Goal: Transaction & Acquisition: Purchase product/service

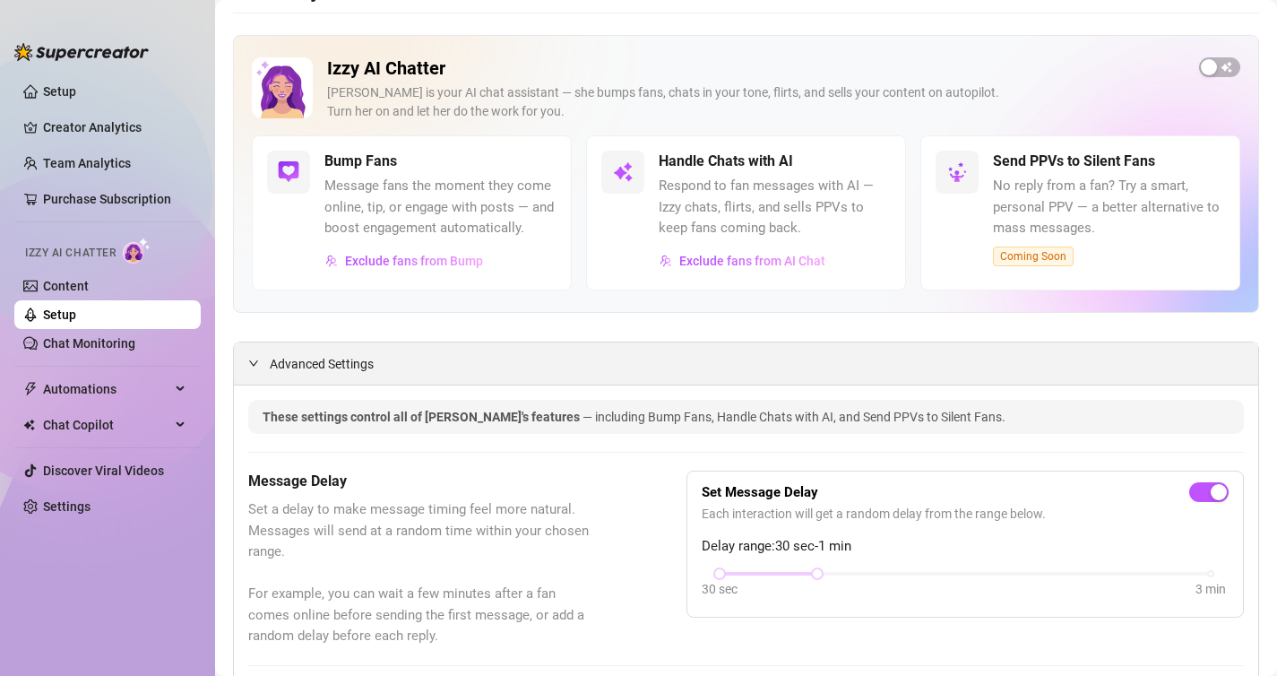
scroll to position [65, 0]
click at [1215, 63] on div "button" at bounding box center [1209, 66] width 16 height 16
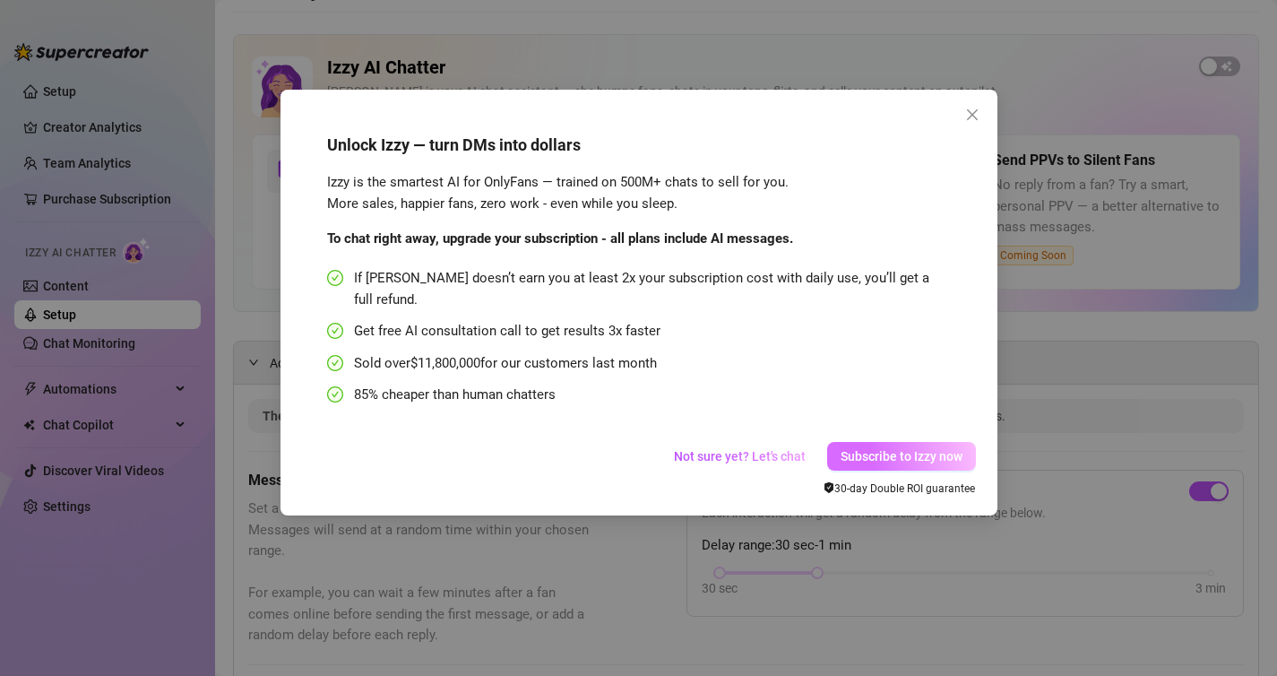
click at [851, 449] on span "Subscribe to Izzy now" at bounding box center [902, 456] width 122 height 14
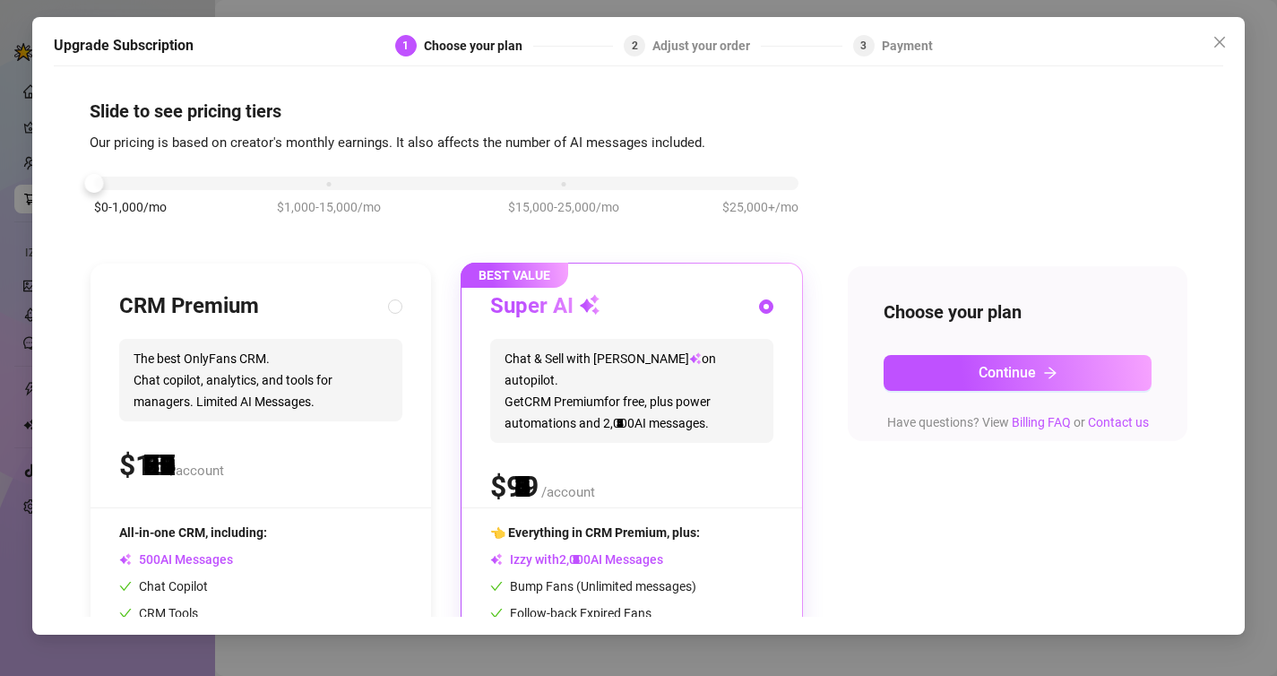
click at [116, 183] on div "$0-1,000/mo $1,000-15,000/mo $15,000-25,000/mo $25,000+/mo" at bounding box center [446, 178] width 704 height 11
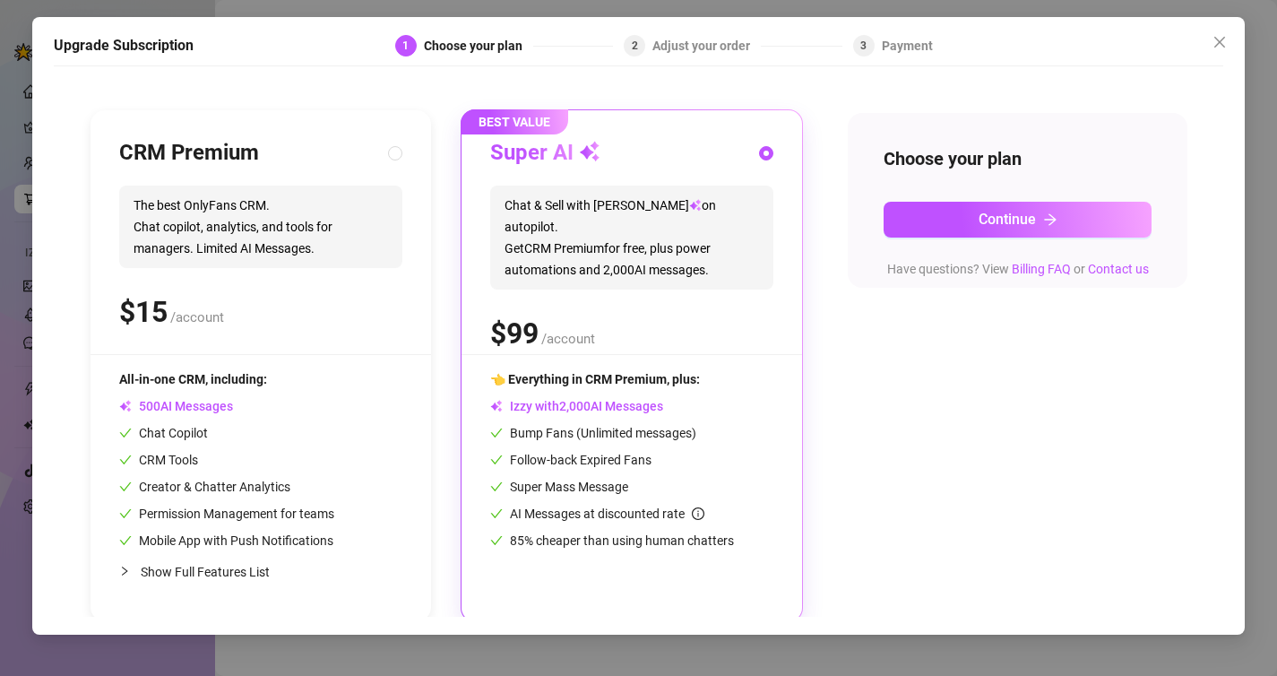
scroll to position [159, 0]
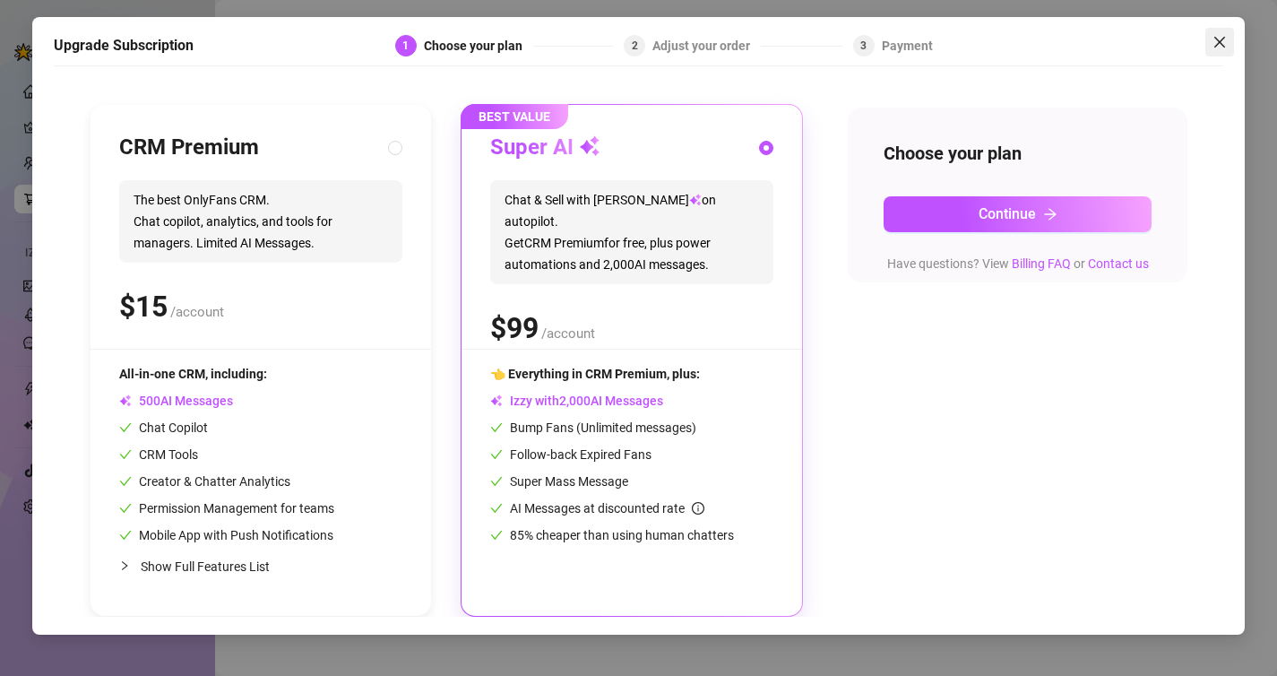
click at [1214, 33] on button "Close" at bounding box center [1219, 42] width 29 height 29
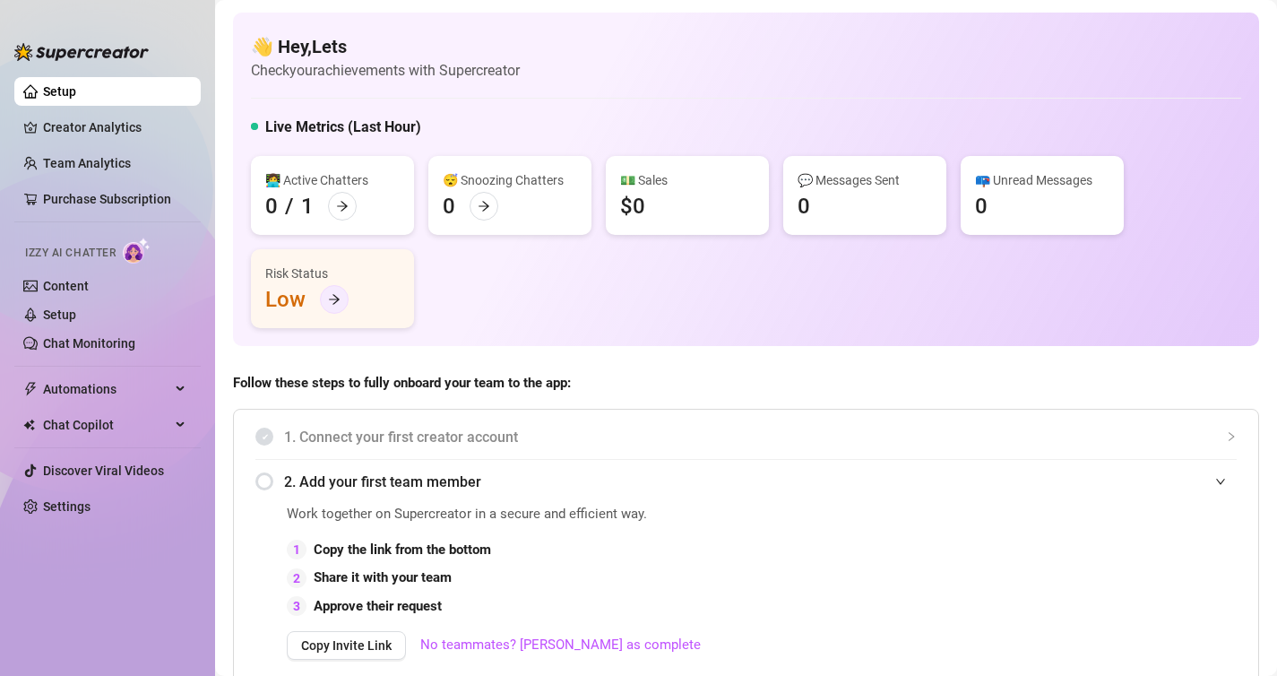
click at [332, 302] on icon "arrow-right" at bounding box center [334, 299] width 13 height 13
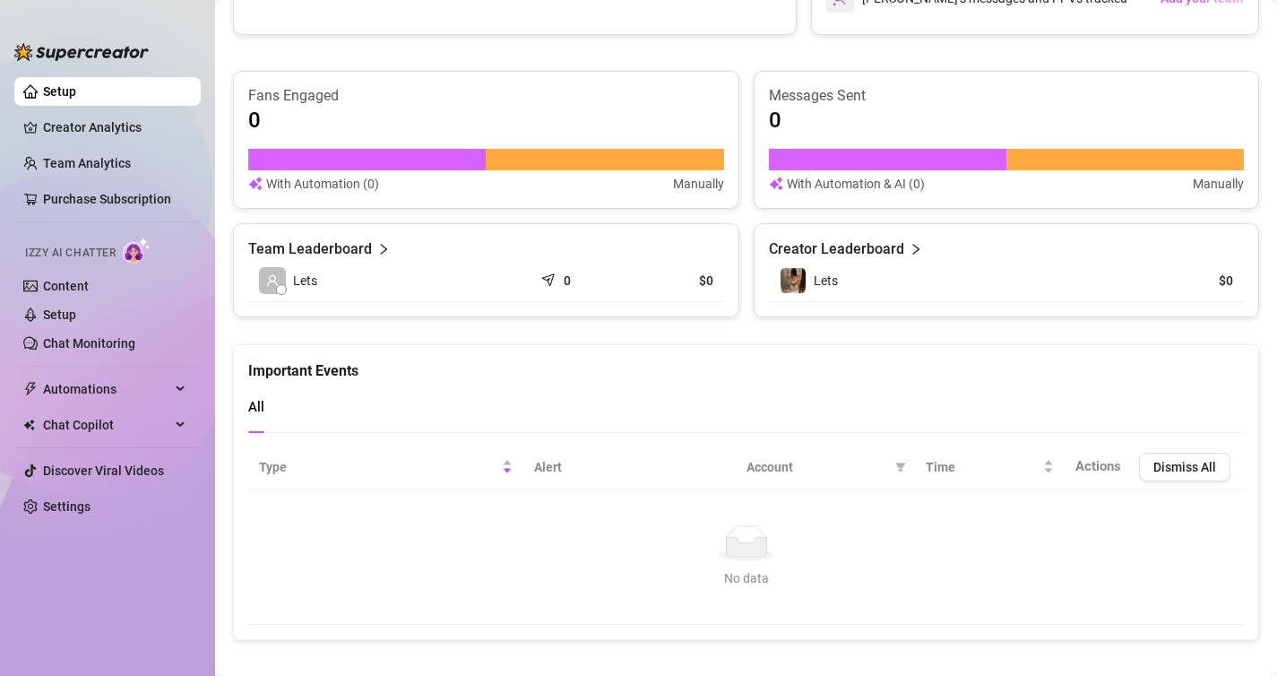
scroll to position [1083, 0]
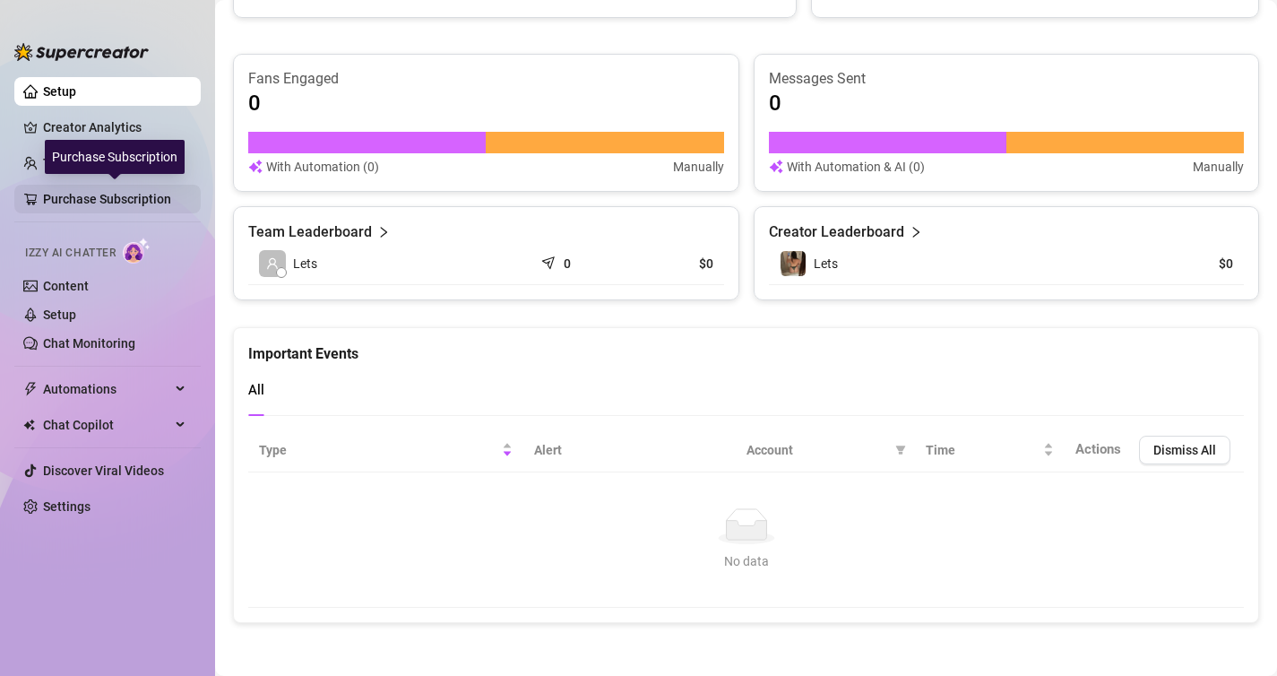
click at [99, 197] on link "Purchase Subscription" at bounding box center [114, 199] width 143 height 29
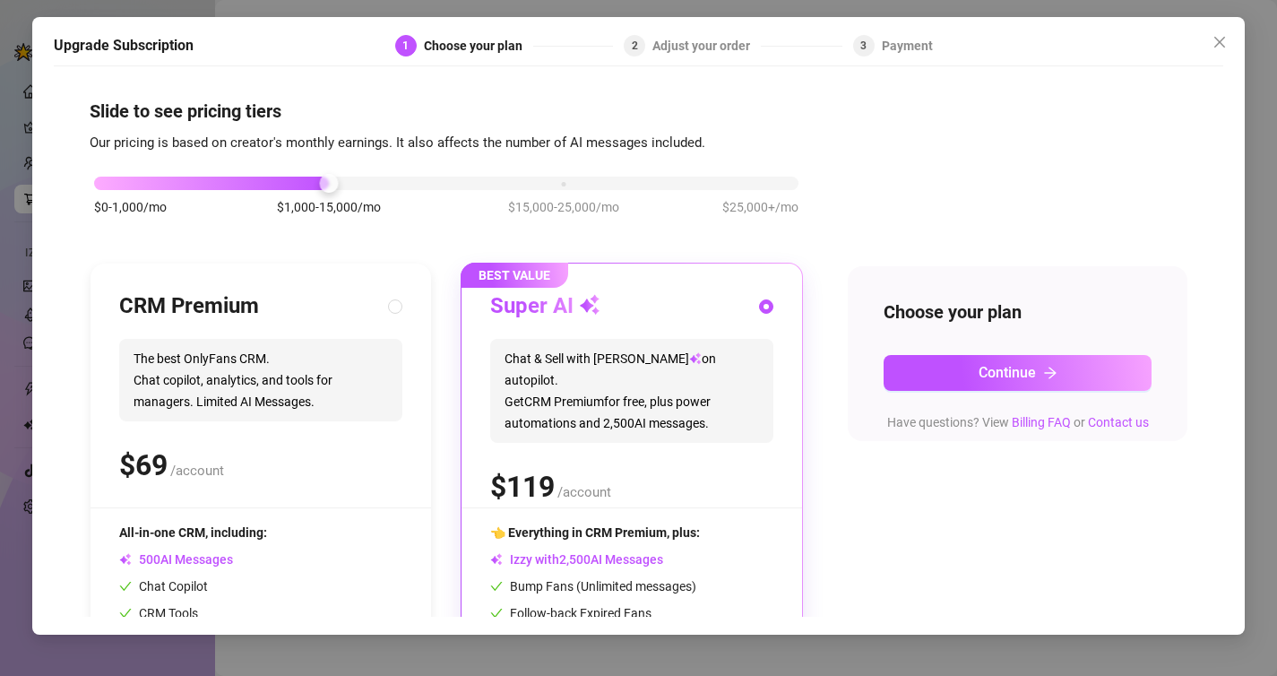
click at [17, 195] on div "Upgrade Subscription 1 Choose your plan 2 Adjust your order 3 Payment Slide to …" at bounding box center [638, 338] width 1277 height 676
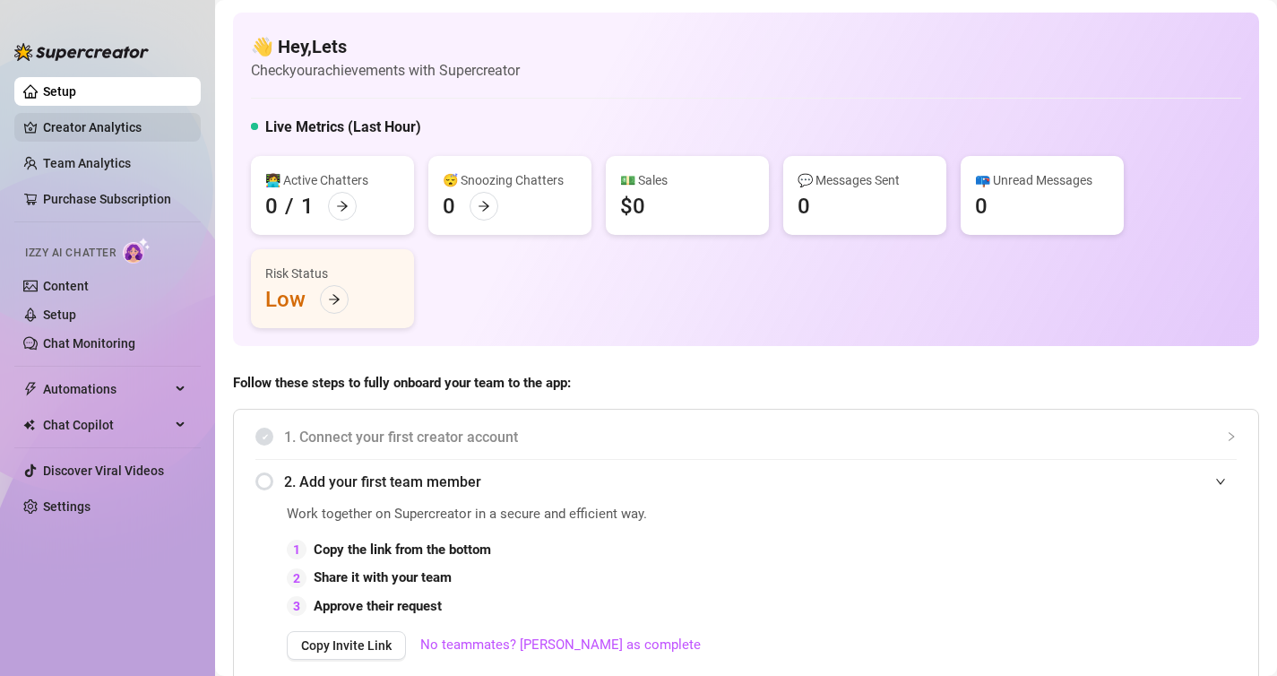
click at [64, 130] on link "Creator Analytics" at bounding box center [114, 127] width 143 height 29
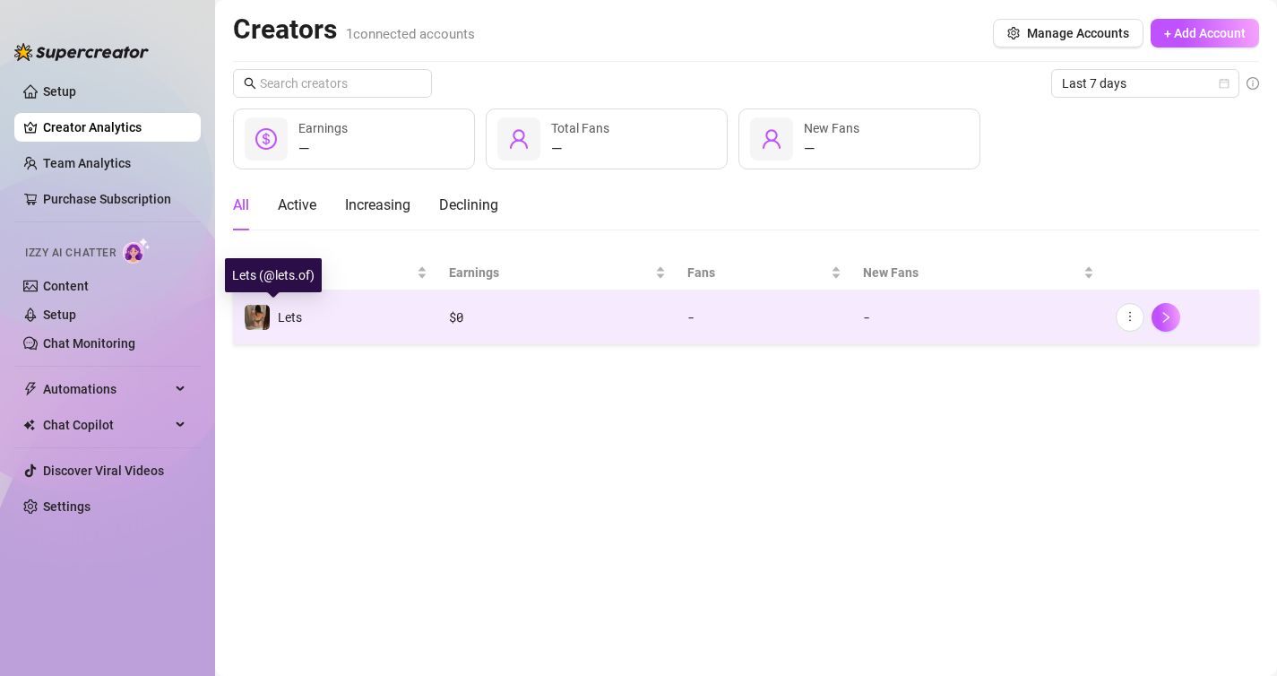
click at [308, 324] on td "Lets" at bounding box center [335, 317] width 205 height 54
